Goal: Task Accomplishment & Management: Use online tool/utility

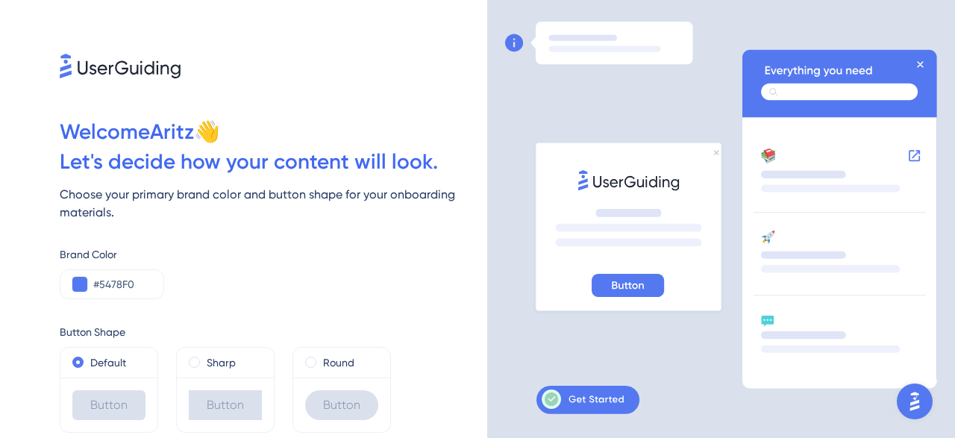
scroll to position [48, 0]
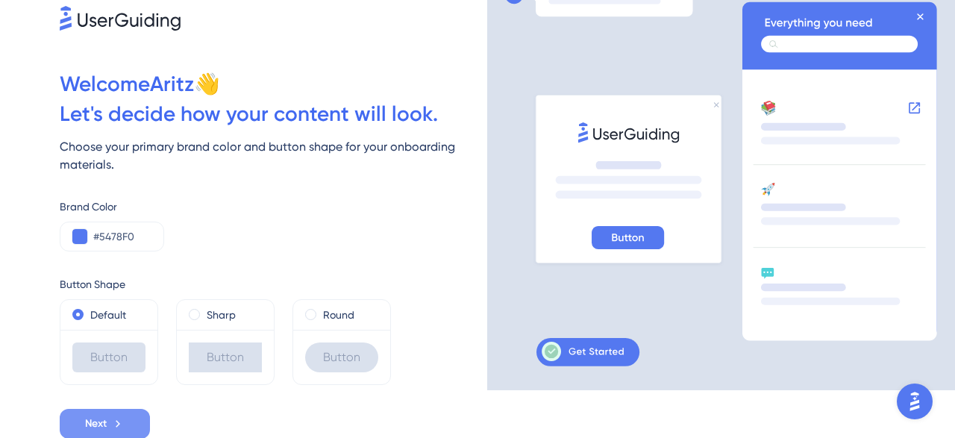
click at [116, 421] on icon at bounding box center [117, 423] width 13 height 13
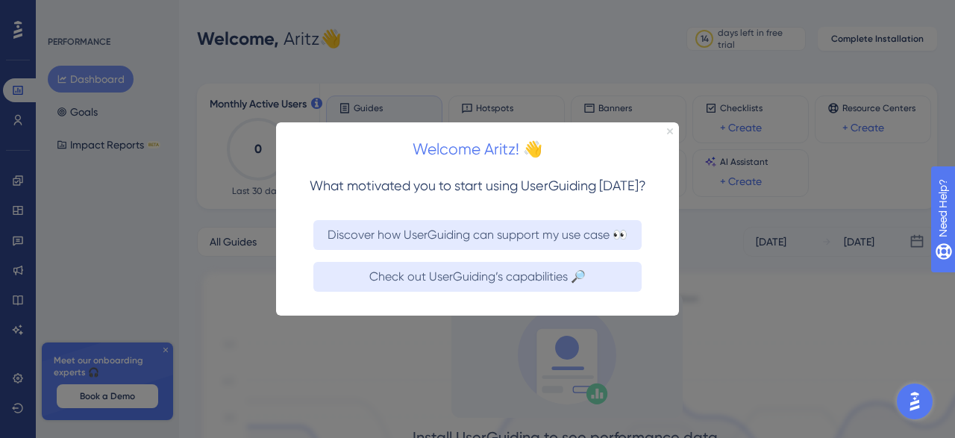
click at [668, 131] on icon "Close Preview" at bounding box center [670, 131] width 6 height 6
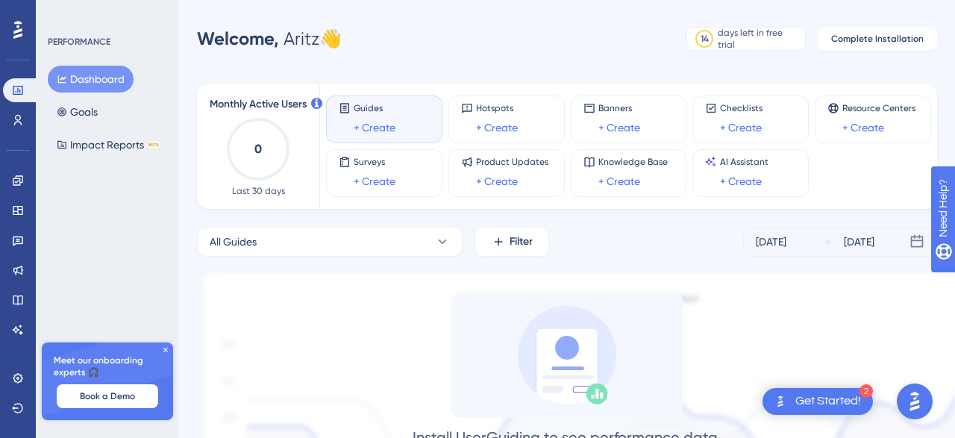
scroll to position [192, 0]
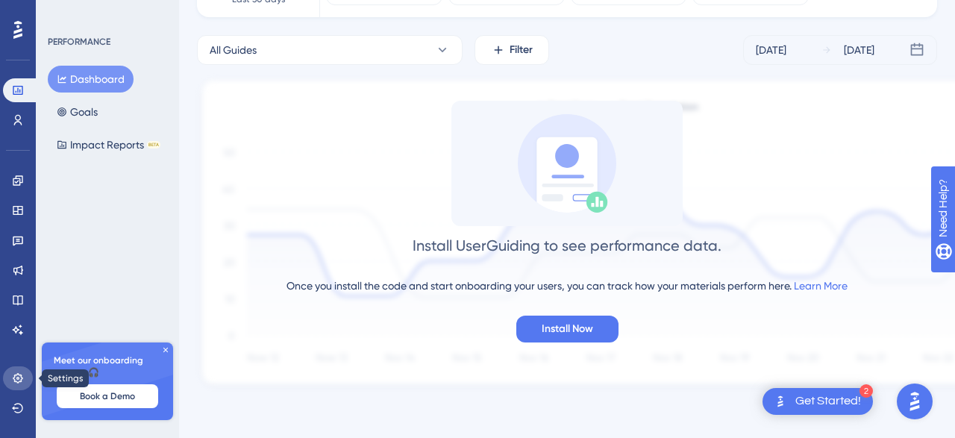
click at [22, 379] on icon at bounding box center [18, 378] width 10 height 10
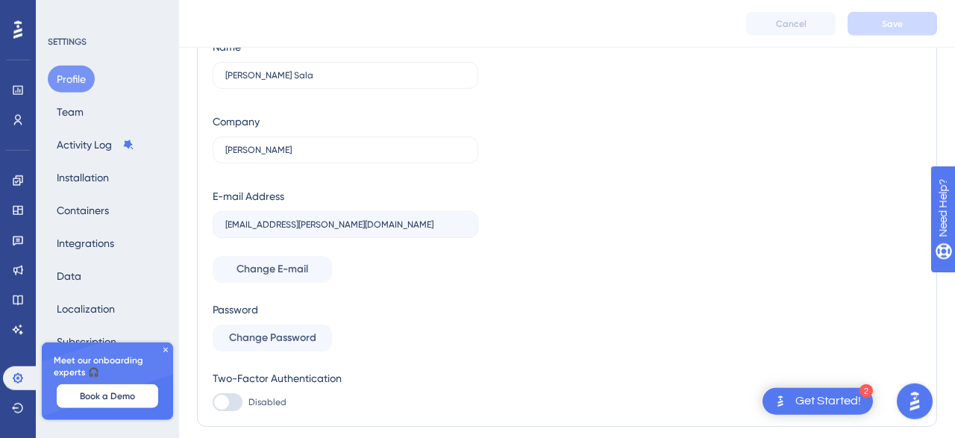
scroll to position [121, 0]
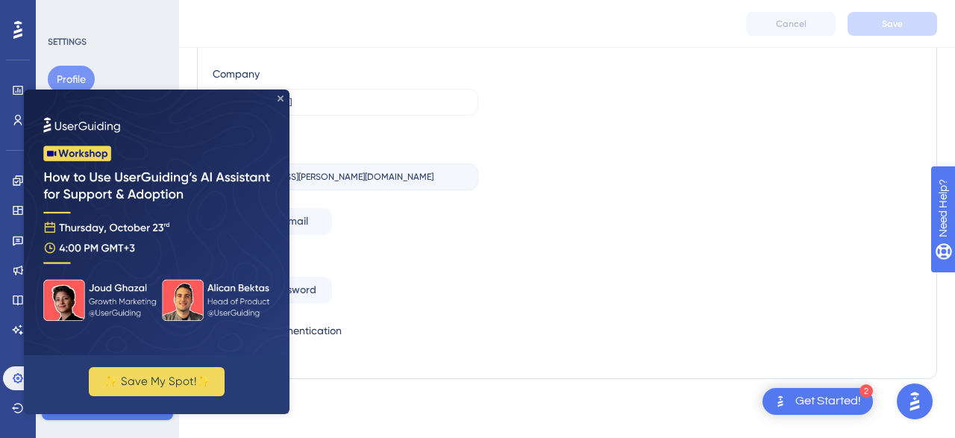
click at [282, 100] on icon "Close Preview" at bounding box center [280, 98] width 6 height 6
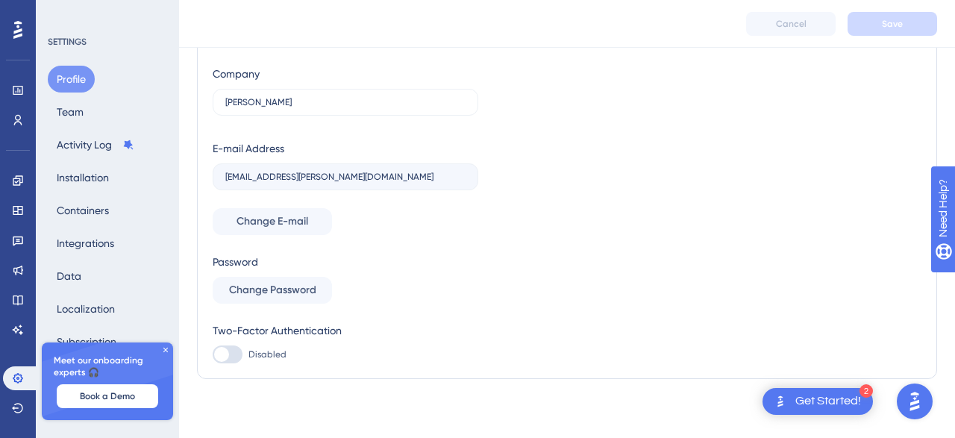
click at [168, 353] on icon at bounding box center [165, 349] width 9 height 9
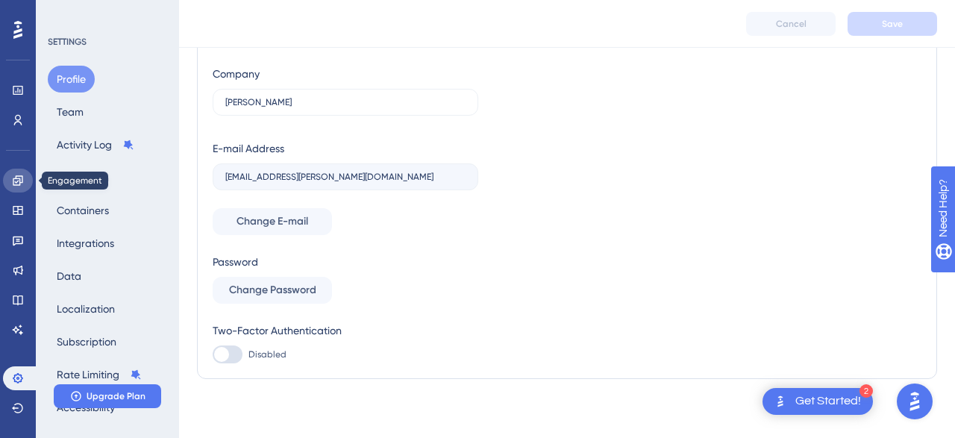
click at [18, 181] on icon at bounding box center [18, 180] width 10 height 10
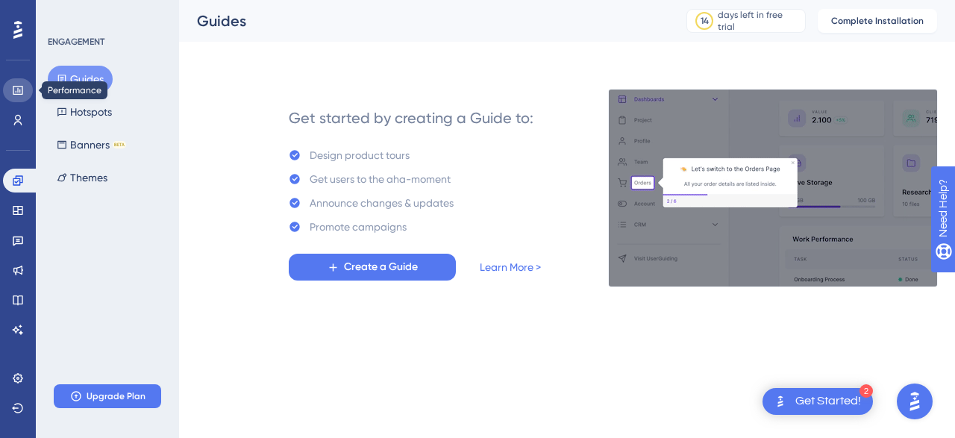
click at [17, 92] on icon at bounding box center [18, 90] width 10 height 9
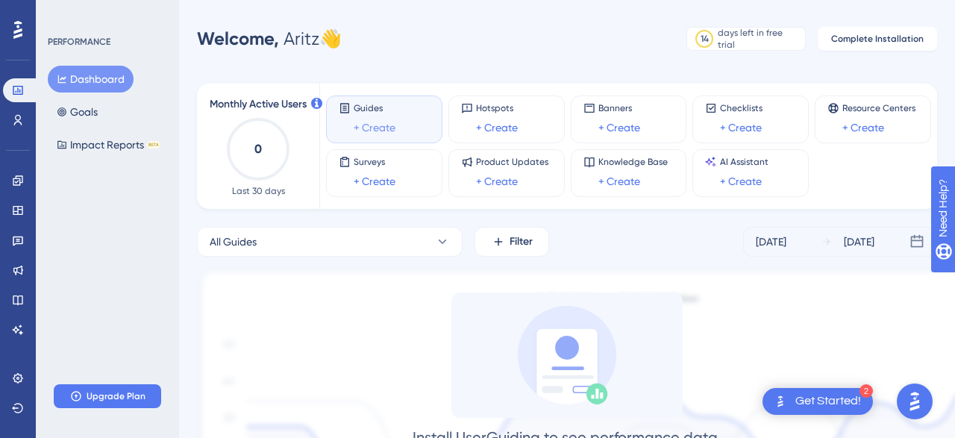
click at [371, 128] on link "+ Create" at bounding box center [375, 128] width 42 height 18
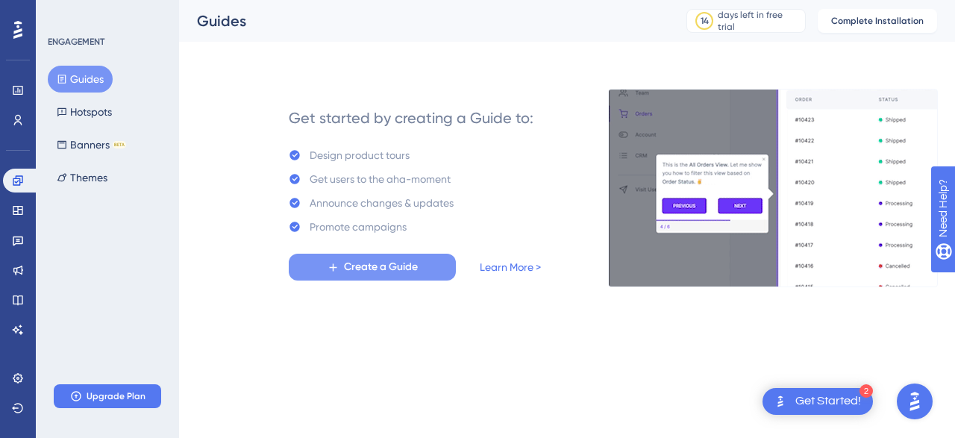
click at [397, 266] on span "Create a Guide" at bounding box center [381, 267] width 74 height 18
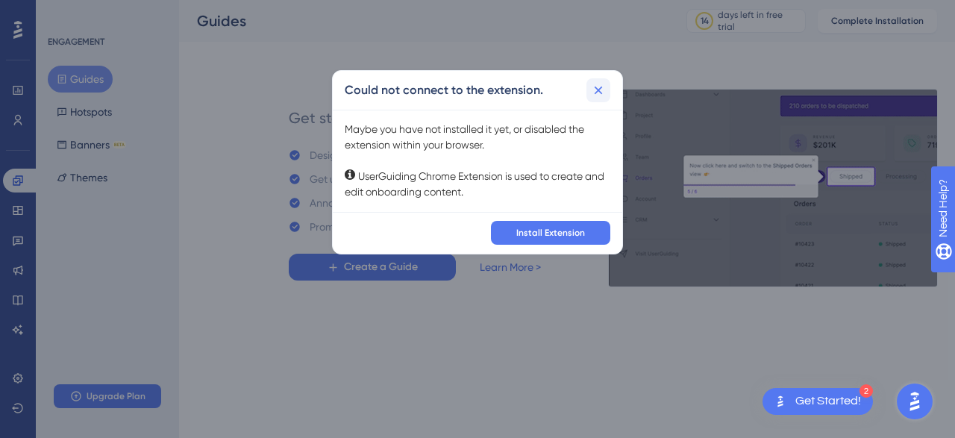
click at [606, 93] on icon at bounding box center [598, 90] width 15 height 15
